Goal: Communication & Community: Answer question/provide support

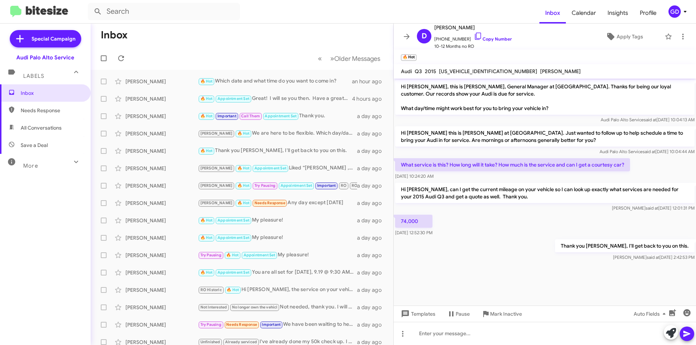
click at [43, 111] on span "Needs Response" at bounding box center [52, 110] width 62 height 7
type input "in:needs-response"
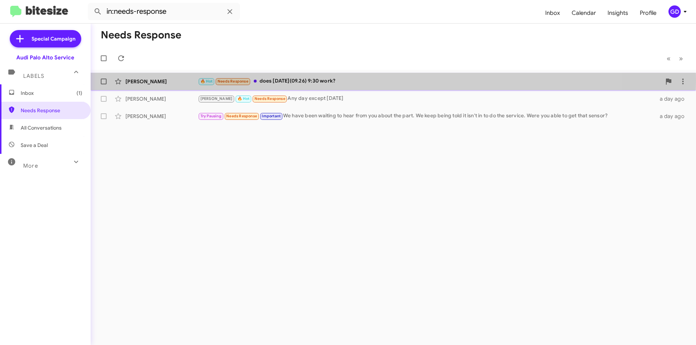
click at [290, 80] on div "🔥 Hot Needs Response does [DATE](09.26) 9:30 work?" at bounding box center [429, 81] width 463 height 8
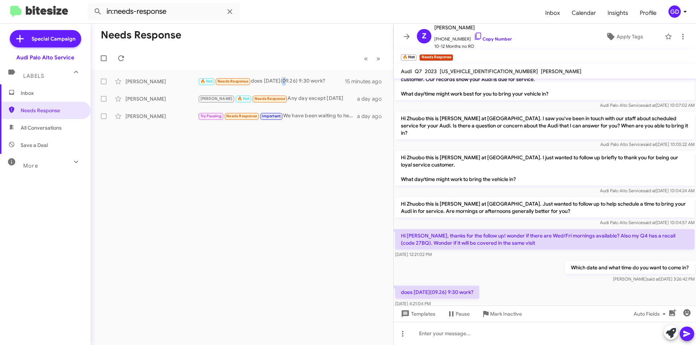
scroll to position [23, 0]
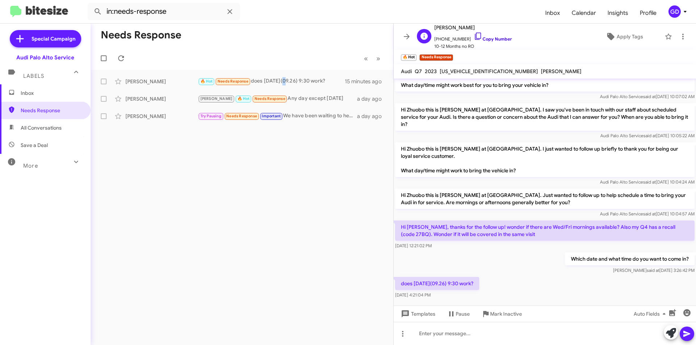
click at [490, 36] on link "Copy Number" at bounding box center [493, 38] width 38 height 5
click at [488, 38] on link "Copy Number" at bounding box center [493, 38] width 38 height 5
click at [432, 334] on div at bounding box center [545, 333] width 302 height 23
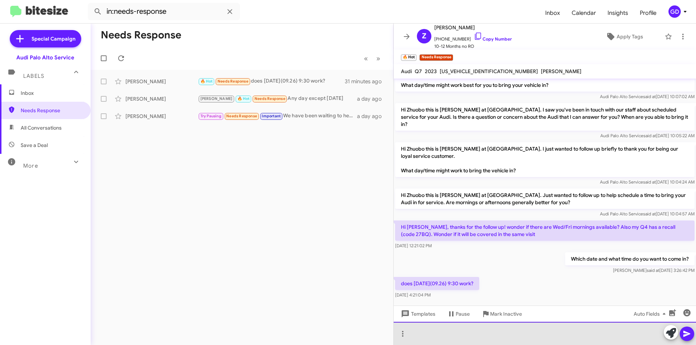
click at [424, 333] on div at bounding box center [545, 333] width 302 height 23
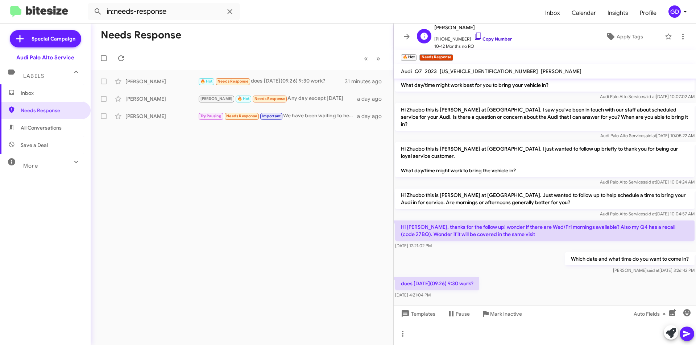
click at [490, 39] on link "Copy Number" at bounding box center [493, 38] width 38 height 5
drag, startPoint x: 429, startPoint y: 335, endPoint x: 462, endPoint y: 336, distance: 33.0
click at [431, 336] on div at bounding box center [545, 333] width 302 height 23
click at [685, 333] on icon at bounding box center [686, 334] width 7 height 6
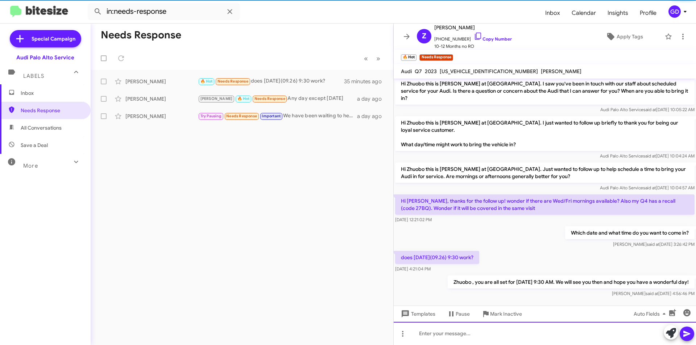
scroll to position [50, 0]
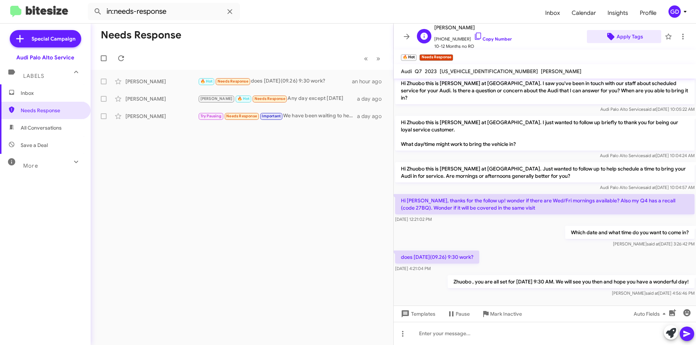
click at [623, 38] on span "Apply Tags" at bounding box center [629, 36] width 26 height 13
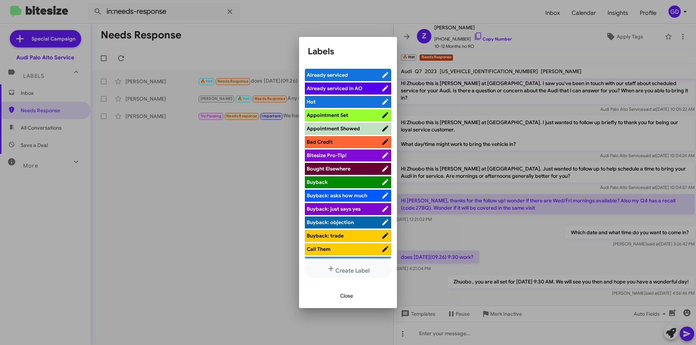
click at [340, 115] on span "Appointment Set" at bounding box center [328, 115] width 42 height 7
click at [344, 296] on span "Close" at bounding box center [346, 296] width 13 height 13
